Goal: Task Accomplishment & Management: Use online tool/utility

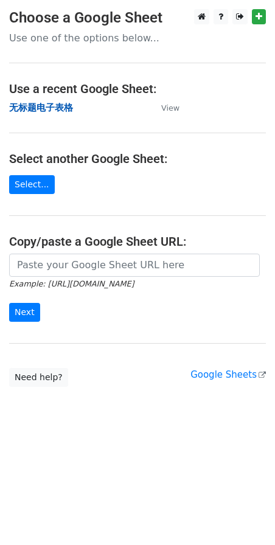
click at [49, 111] on strong "无标题电子表格" at bounding box center [41, 107] width 64 height 11
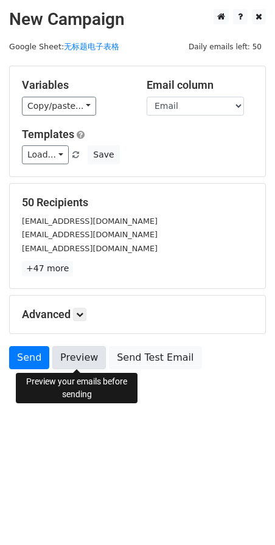
click at [79, 362] on link "Preview" at bounding box center [79, 357] width 54 height 23
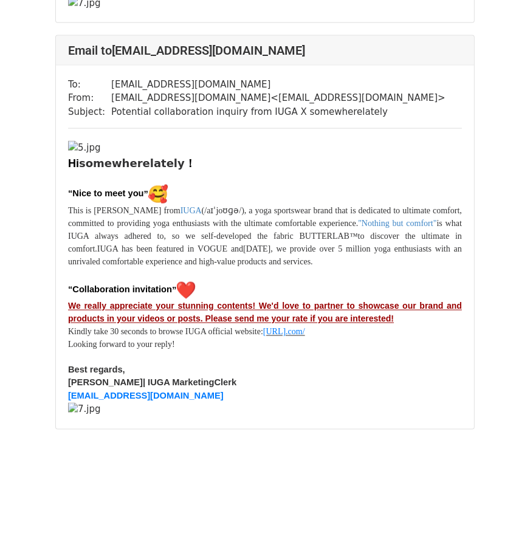
scroll to position [31295, 0]
